Goal: Information Seeking & Learning: Find specific page/section

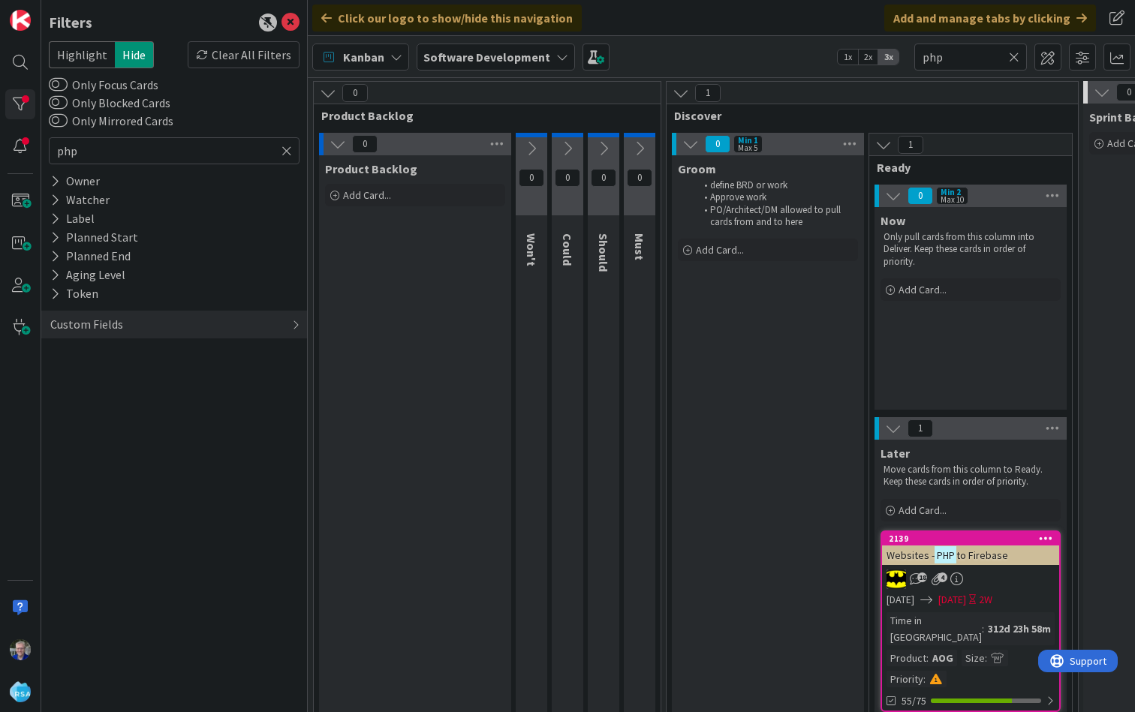
click at [284, 153] on icon at bounding box center [286, 151] width 11 height 14
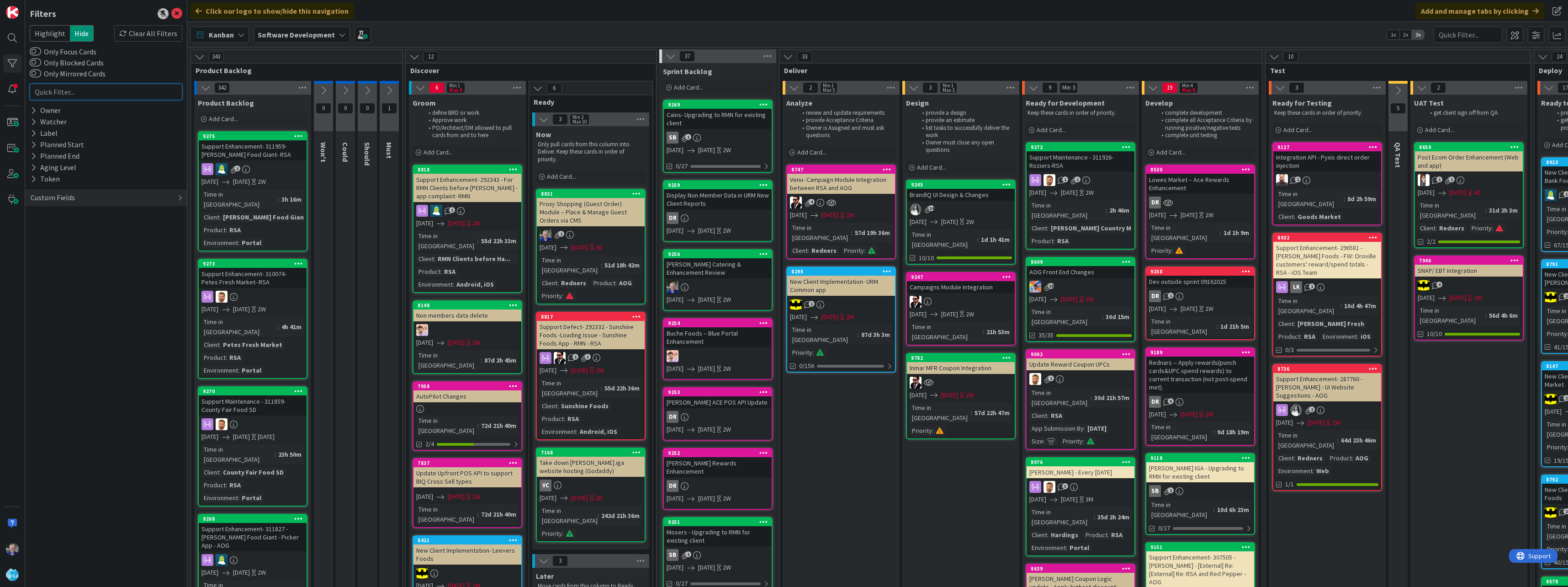
click at [120, 94] on input "text" at bounding box center [106, 91] width 153 height 16
type input "shopp"
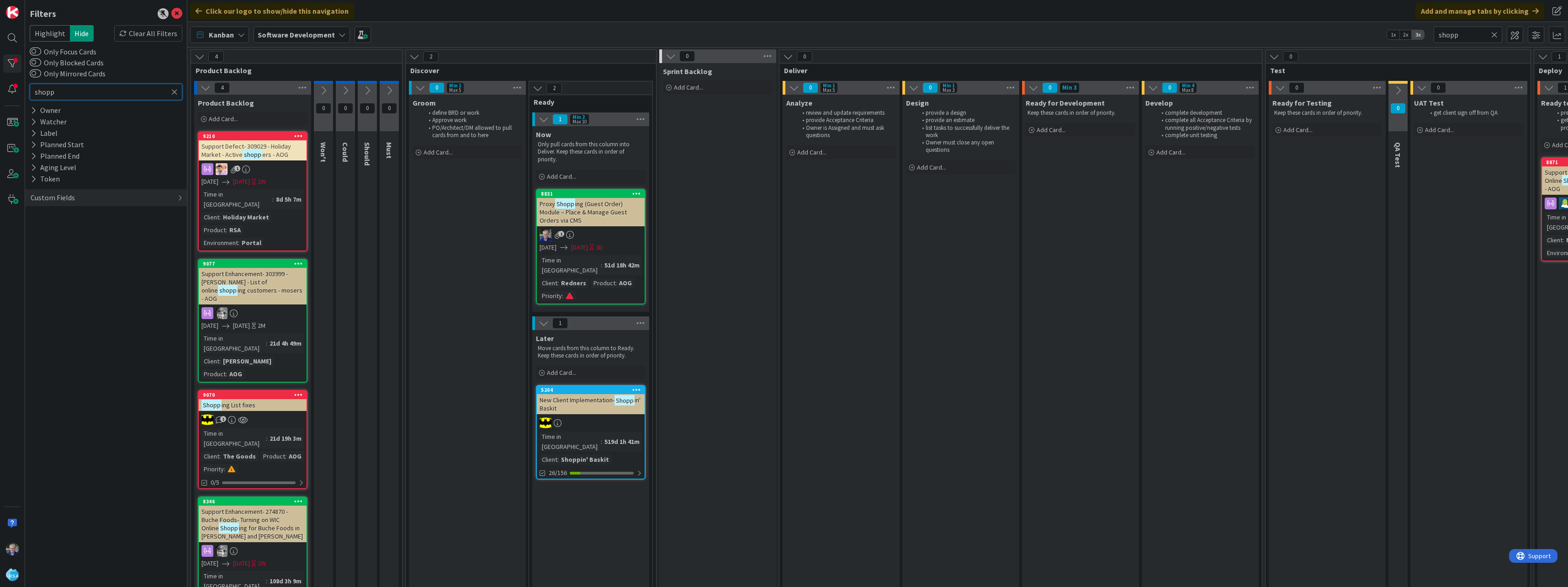
type input "shop"
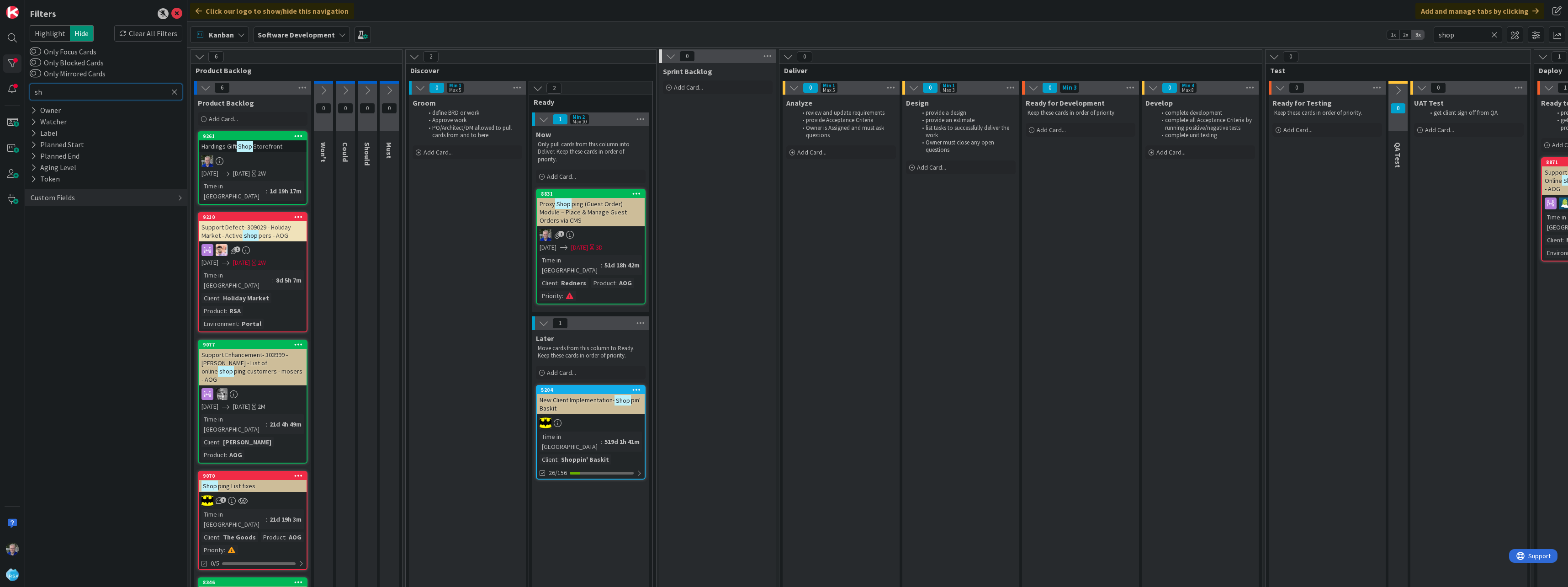
type input "s"
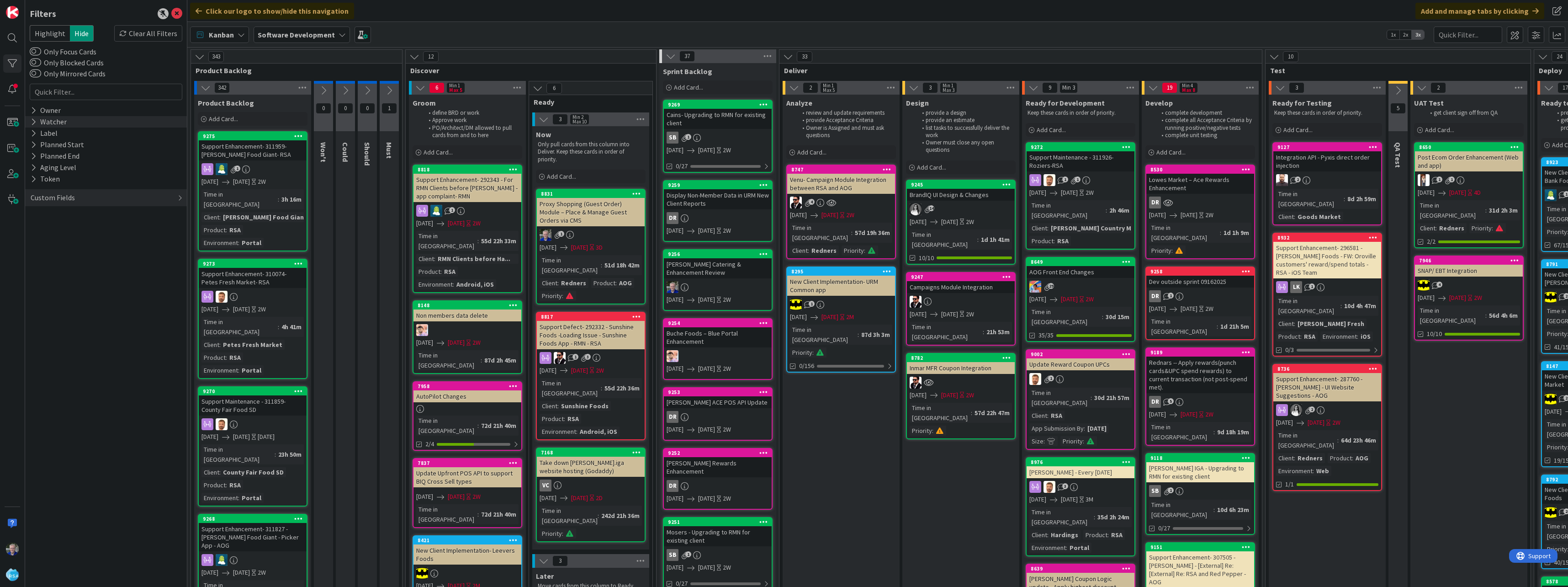
click at [77, 120] on div "Watcher" at bounding box center [106, 122] width 162 height 12
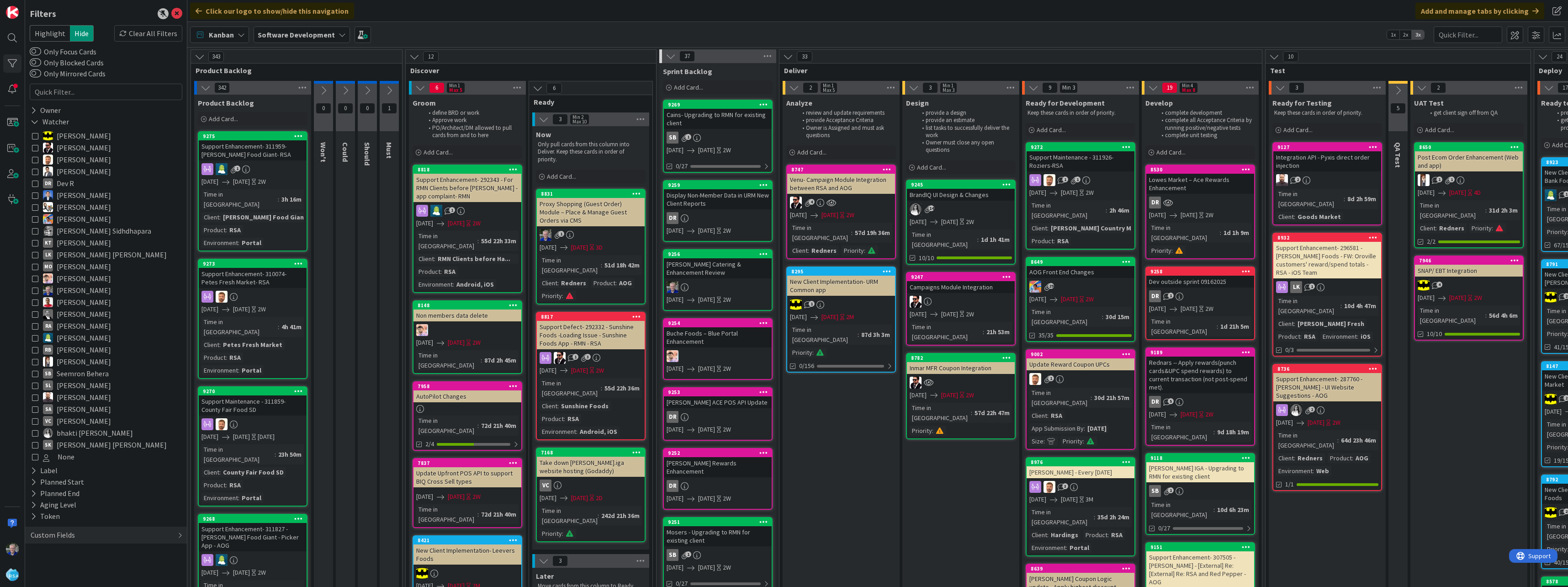
click at [32, 289] on icon at bounding box center [35, 290] width 7 height 7
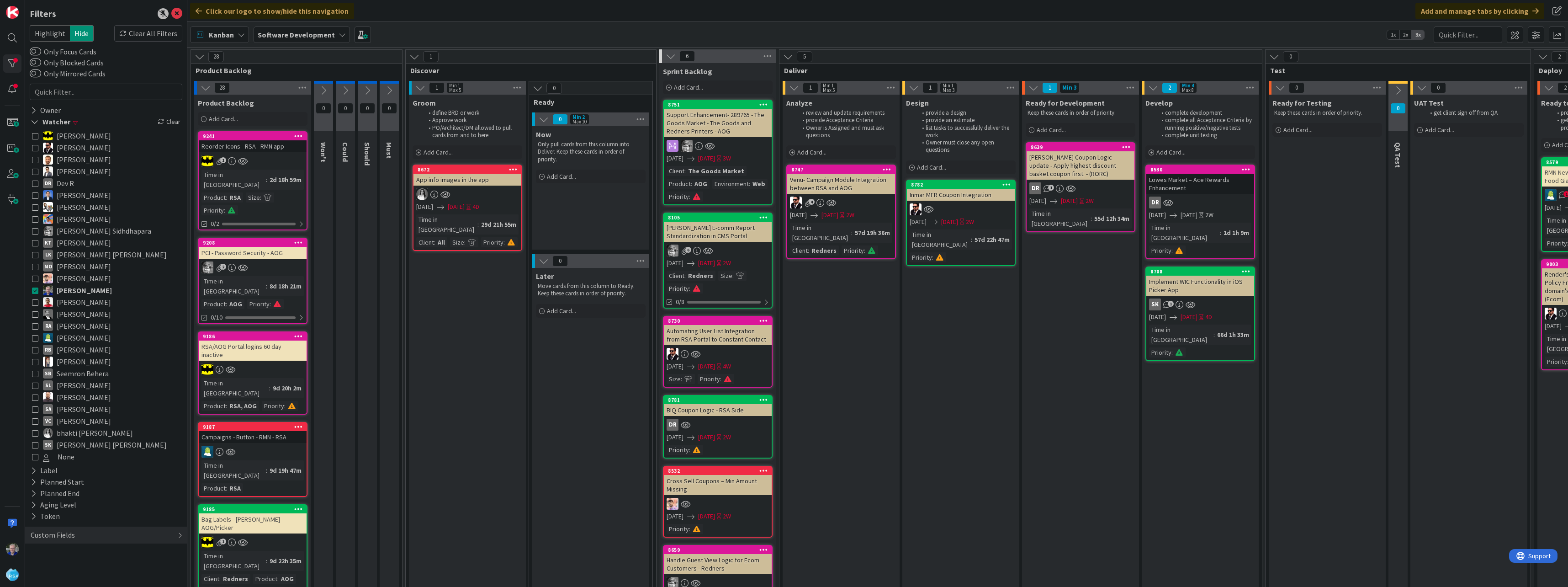
click at [269, 159] on div "1" at bounding box center [253, 161] width 108 height 12
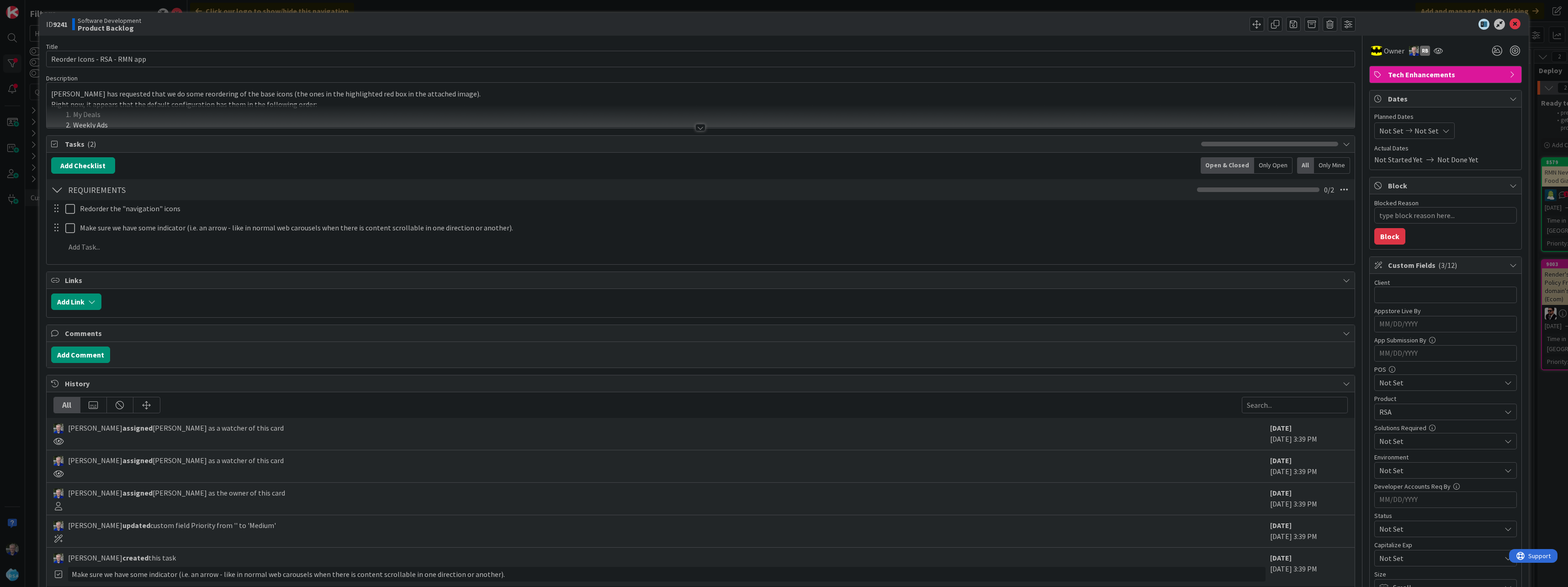
type textarea "x"
